Goal: Task Accomplishment & Management: Use online tool/utility

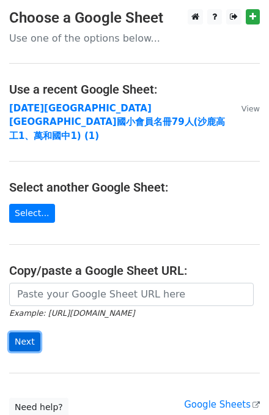
click at [24, 332] on input "Next" at bounding box center [24, 341] width 31 height 19
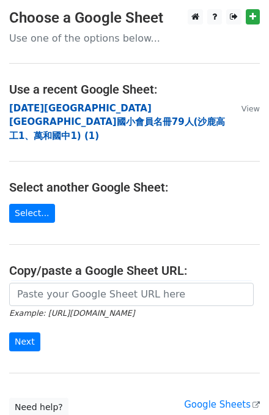
click at [206, 108] on strong "[DATE][GEOGRAPHIC_DATA][GEOGRAPHIC_DATA]國小會員名冊79人(沙鹿高工1、萬和國中1) (1)" at bounding box center [117, 122] width 216 height 39
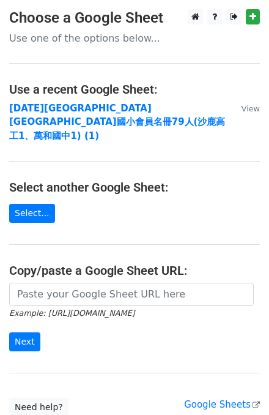
scroll to position [6, 0]
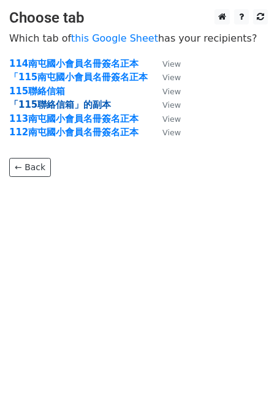
click at [47, 103] on strong "「115聯絡信箱」的副本" at bounding box center [60, 104] width 102 height 11
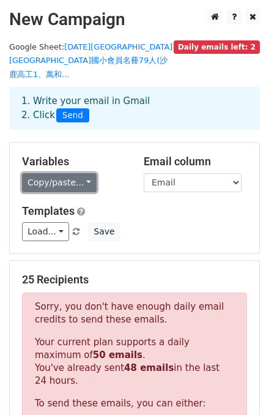
click at [65, 173] on link "Copy/paste..." at bounding box center [59, 182] width 75 height 19
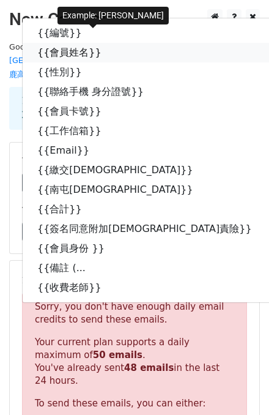
click at [61, 43] on link "{{會員姓名}}" at bounding box center [151, 53] width 257 height 20
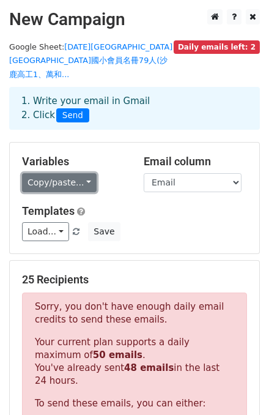
click at [48, 173] on link "Copy/paste..." at bounding box center [59, 182] width 75 height 19
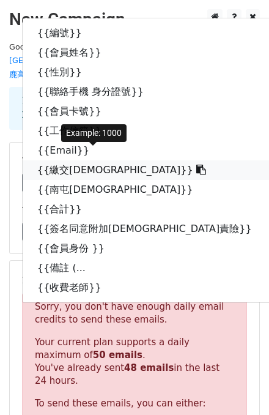
click at [91, 160] on link "{{繳交全教總會費}}" at bounding box center [151, 170] width 257 height 20
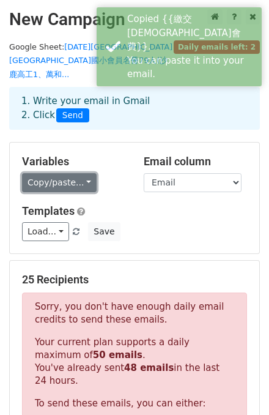
click at [83, 173] on link "Copy/paste..." at bounding box center [59, 182] width 75 height 19
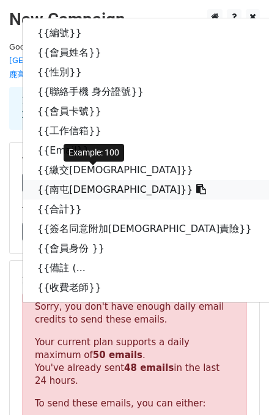
click at [62, 180] on link "{{南屯教師會費}}" at bounding box center [151, 190] width 257 height 20
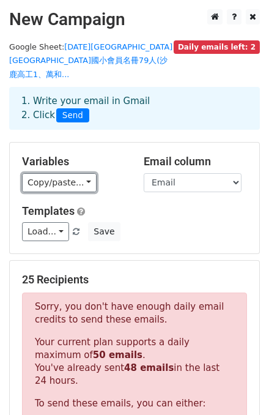
click at [47, 173] on link "Copy/paste..." at bounding box center [59, 182] width 75 height 19
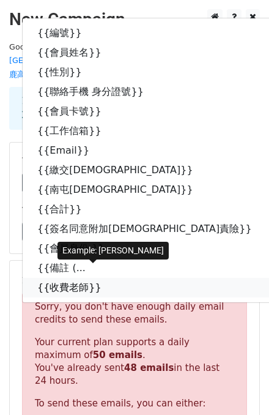
click at [54, 278] on link "{{收費老師}}" at bounding box center [151, 288] width 257 height 20
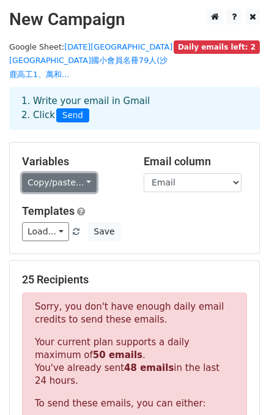
click at [83, 174] on link "Copy/paste..." at bounding box center [59, 182] width 75 height 19
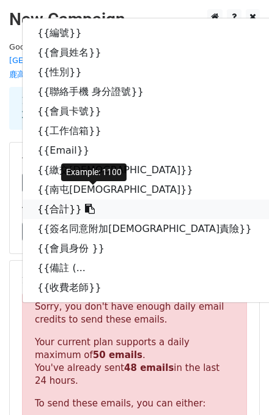
click at [44, 199] on link "{{合計}}" at bounding box center [151, 209] width 257 height 20
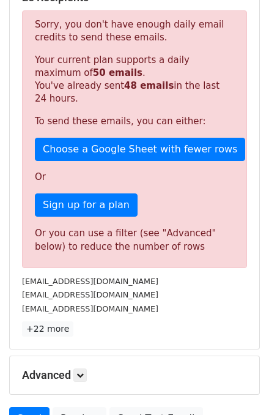
scroll to position [385, 0]
